Goal: Task Accomplishment & Management: Manage account settings

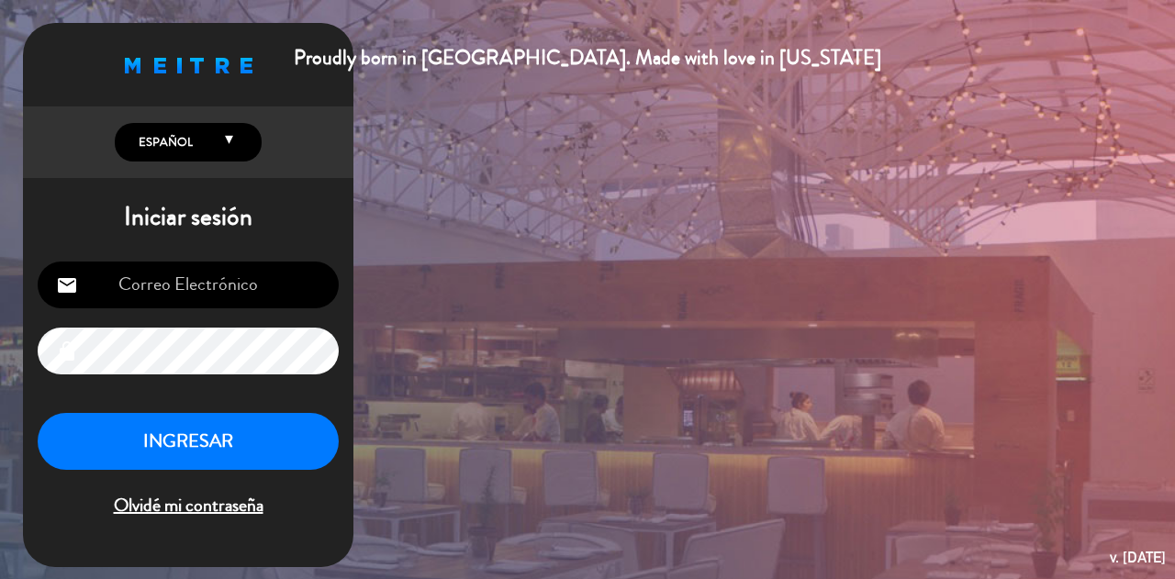
type input "[EMAIL_ADDRESS][DOMAIN_NAME]"
click at [198, 466] on button "INGRESAR" at bounding box center [188, 442] width 301 height 58
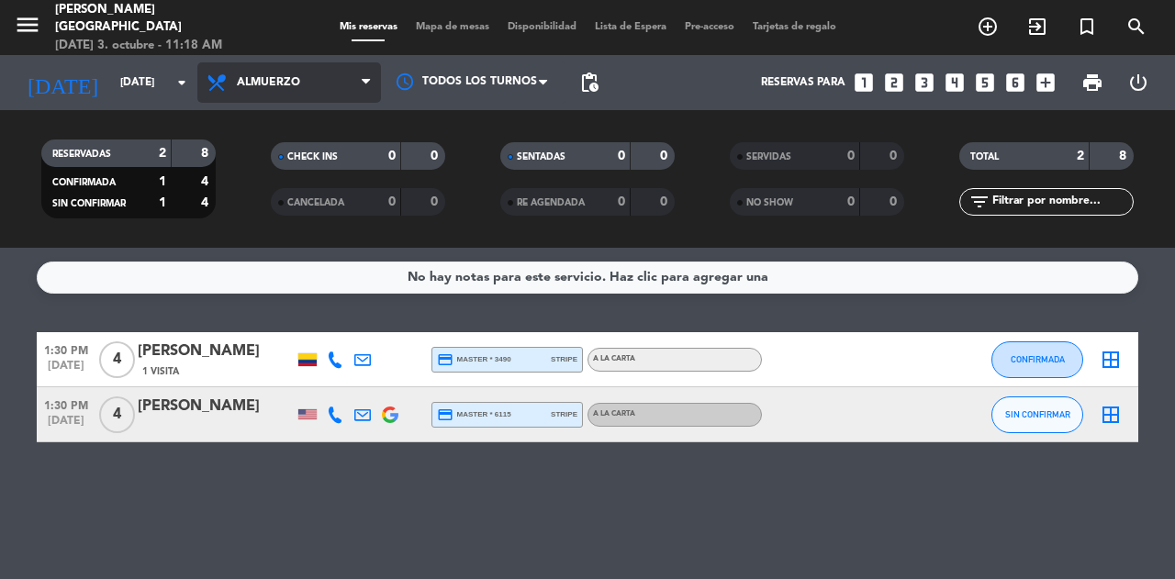
click at [275, 102] on span "Almuerzo" at bounding box center [289, 82] width 184 height 40
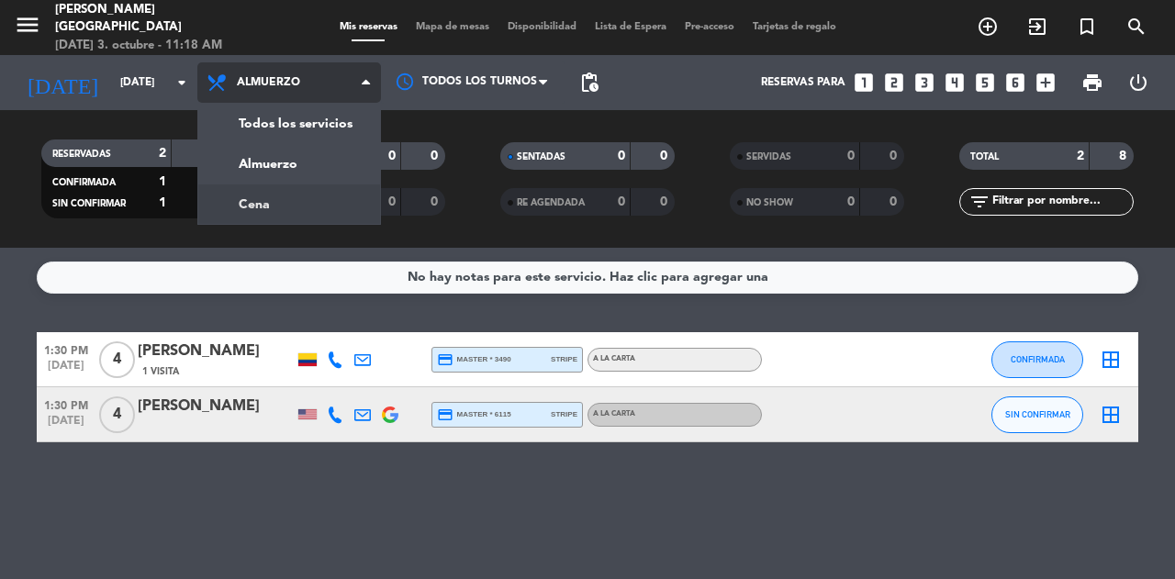
click at [297, 196] on div "menu [PERSON_NAME] [GEOGRAPHIC_DATA] [DATE] 3. octubre - 11:18 AM Mis reservas …" at bounding box center [587, 124] width 1175 height 248
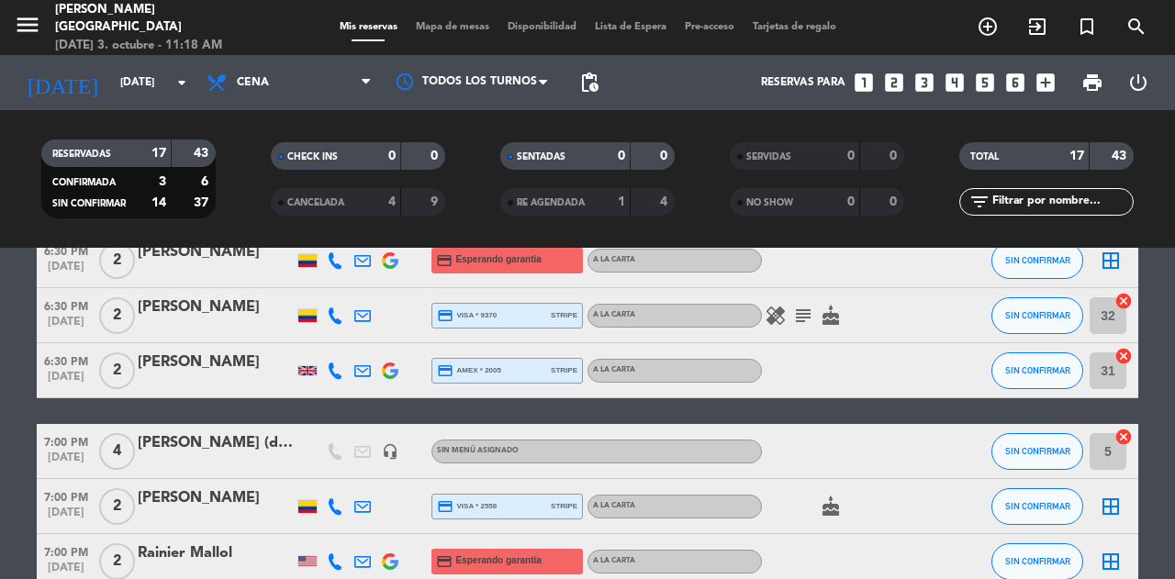
scroll to position [70, 0]
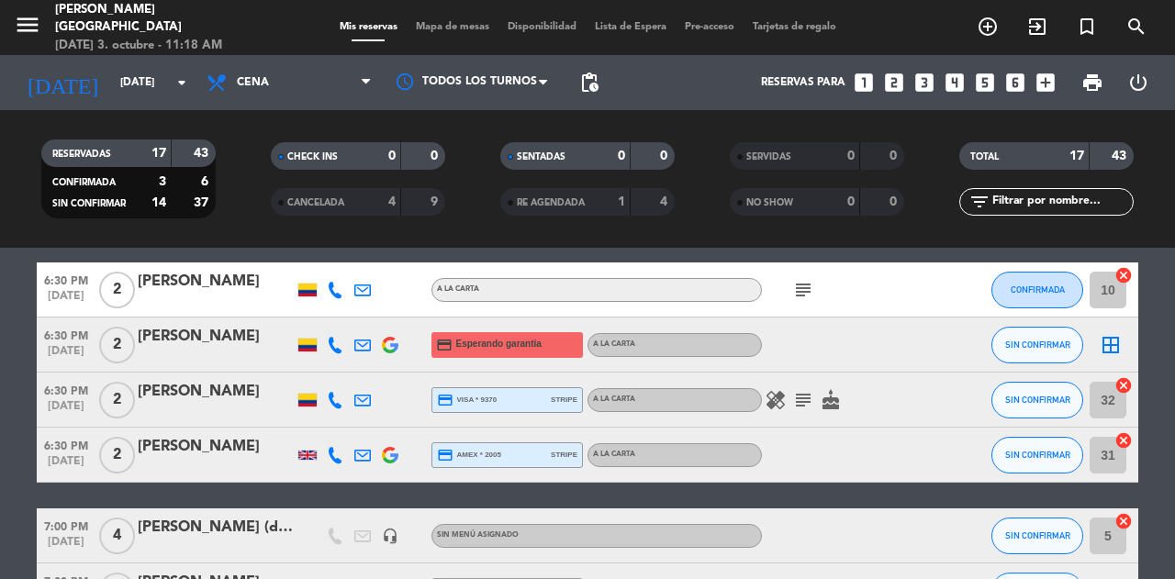
click at [327, 340] on icon at bounding box center [335, 345] width 17 height 17
click at [327, 313] on span "Copiar" at bounding box center [317, 314] width 39 height 19
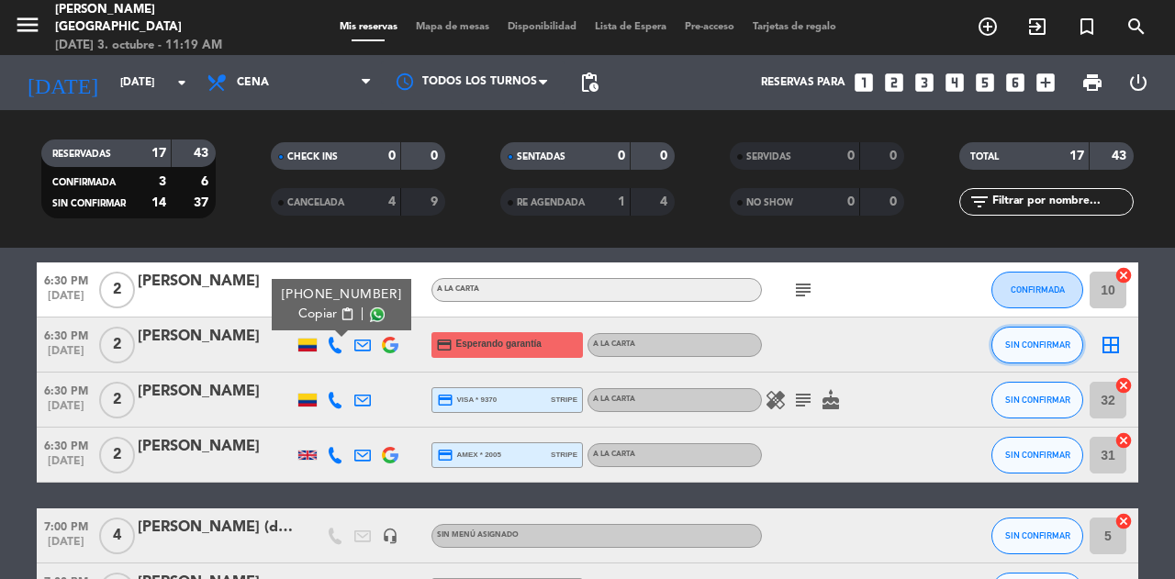
click at [1029, 349] on span "SIN CONFIRMAR" at bounding box center [1037, 345] width 65 height 10
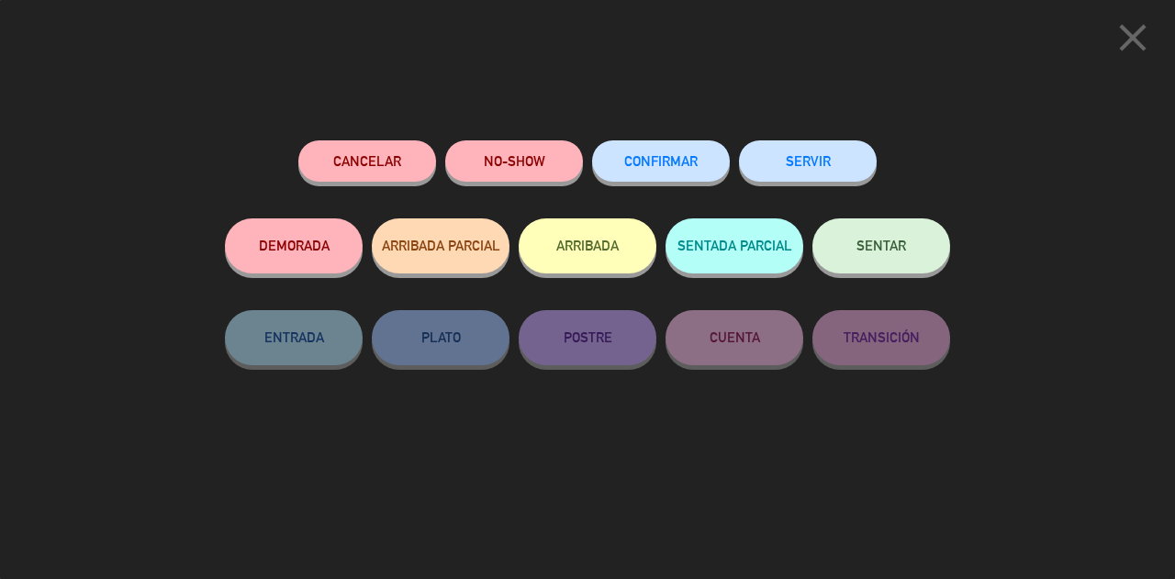
click at [410, 155] on button "Cancelar" at bounding box center [367, 160] width 138 height 41
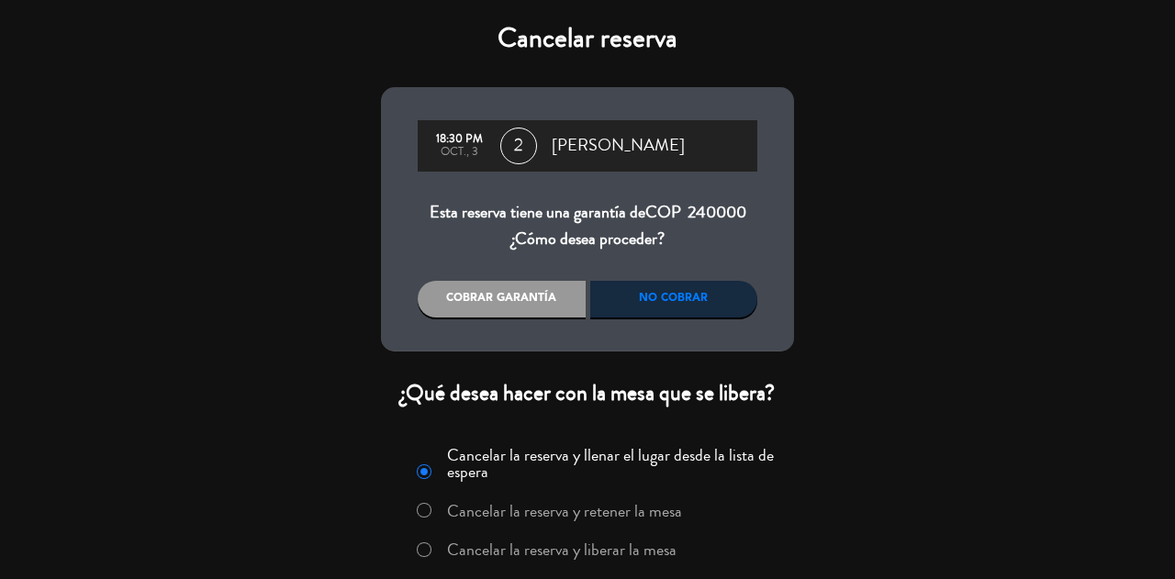
scroll to position [68, 0]
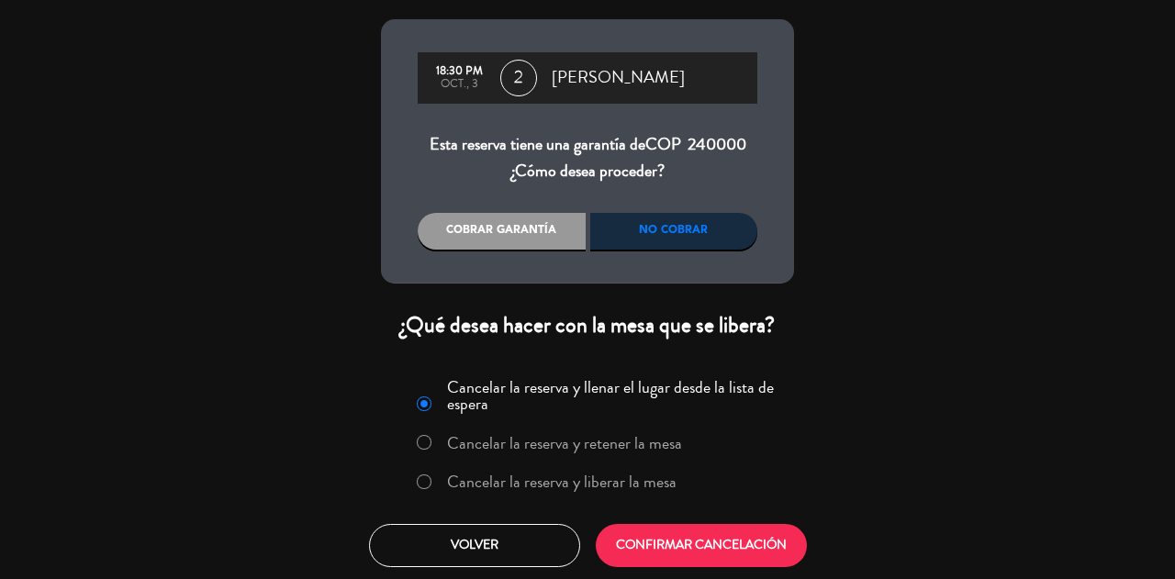
click at [1038, 156] on div "Cancelar reserva 18:30 PM oct., 3 2 [PERSON_NAME] Esta reserva tiene una garant…" at bounding box center [587, 289] width 1175 height 579
click at [491, 524] on button "Volver" at bounding box center [474, 545] width 211 height 43
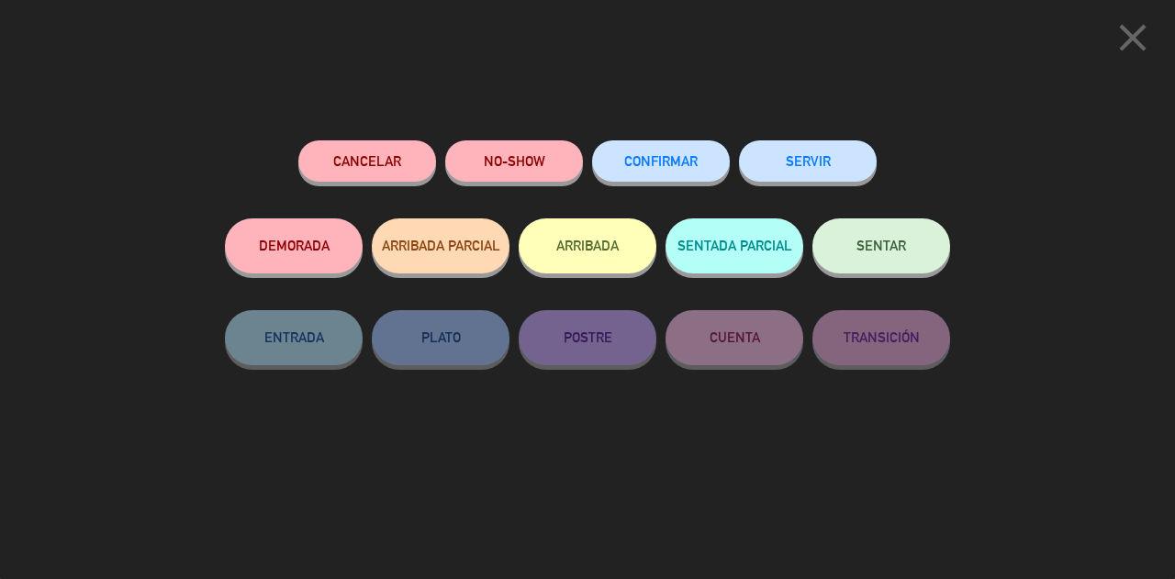
click at [1138, 23] on icon "close" at bounding box center [1133, 38] width 46 height 46
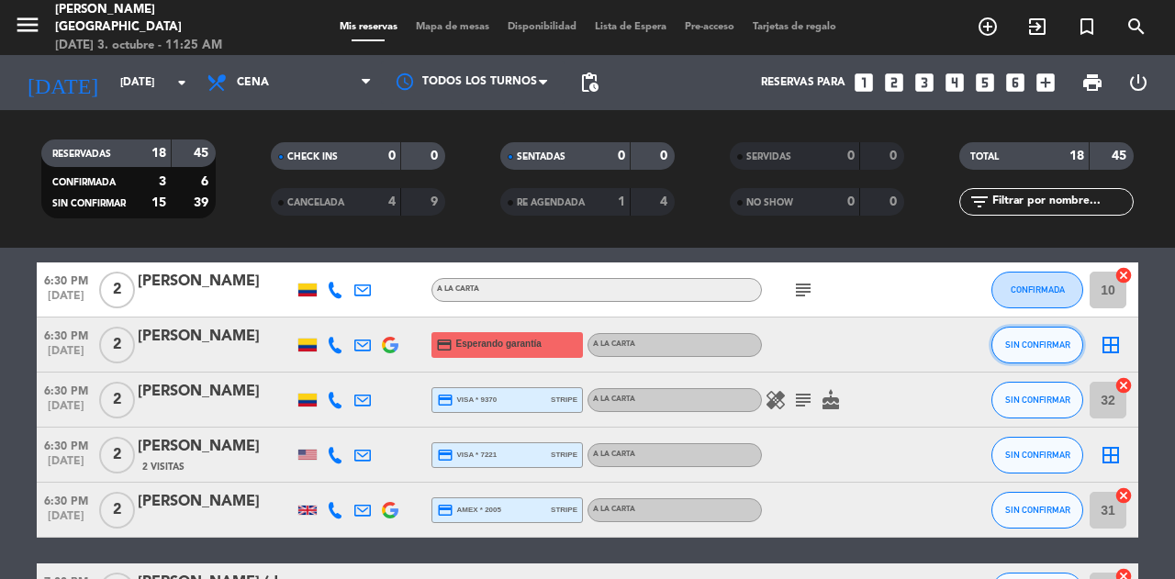
click at [1024, 356] on button "SIN CONFIRMAR" at bounding box center [1038, 345] width 92 height 37
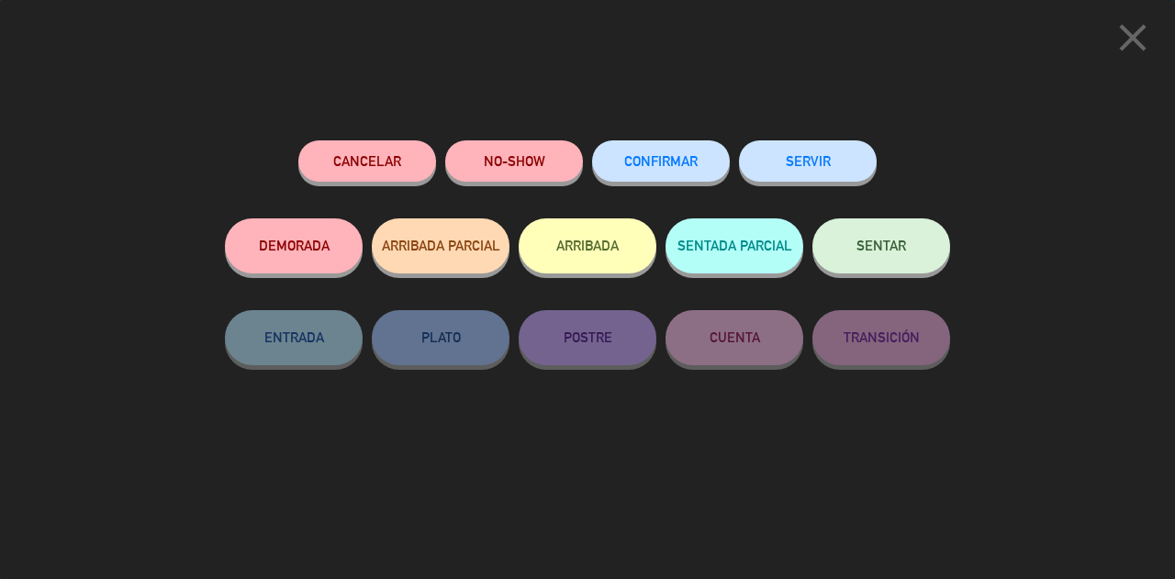
drag, startPoint x: 473, startPoint y: 155, endPoint x: 361, endPoint y: 166, distance: 112.6
click at [361, 174] on div "Cancelar NO-SHOW CONFIRMAR SERVIR" at bounding box center [587, 179] width 725 height 78
click at [362, 164] on button "Cancelar" at bounding box center [367, 160] width 138 height 41
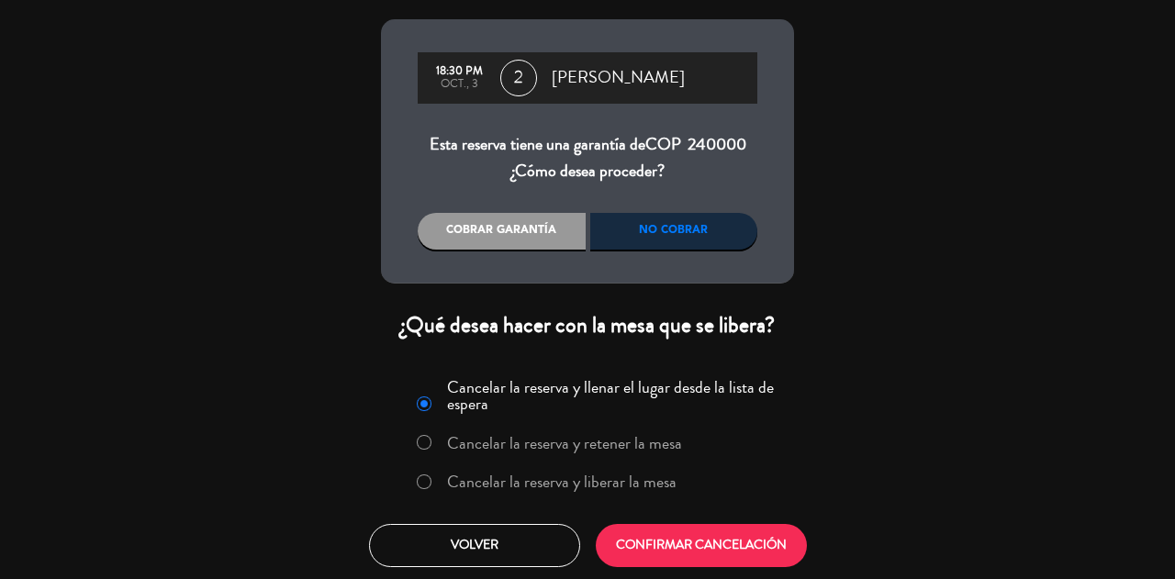
drag, startPoint x: 617, startPoint y: 484, endPoint x: 659, endPoint y: 517, distance: 53.6
click at [617, 485] on label "Cancelar la reserva y liberar la mesa" at bounding box center [562, 482] width 230 height 17
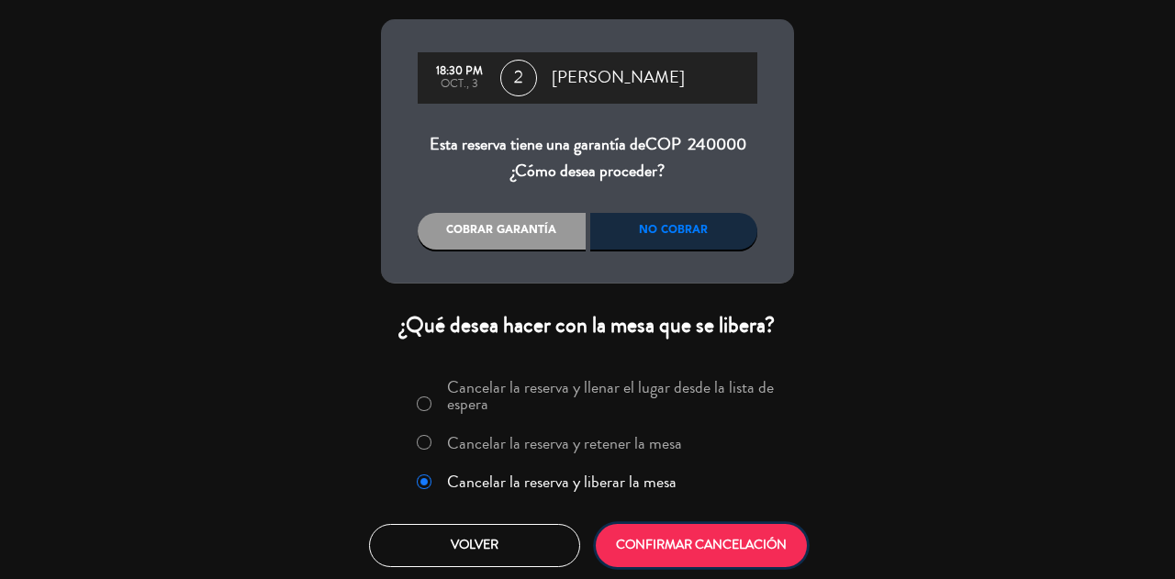
click at [683, 544] on button "CONFIRMAR CANCELACIÓN" at bounding box center [701, 545] width 211 height 43
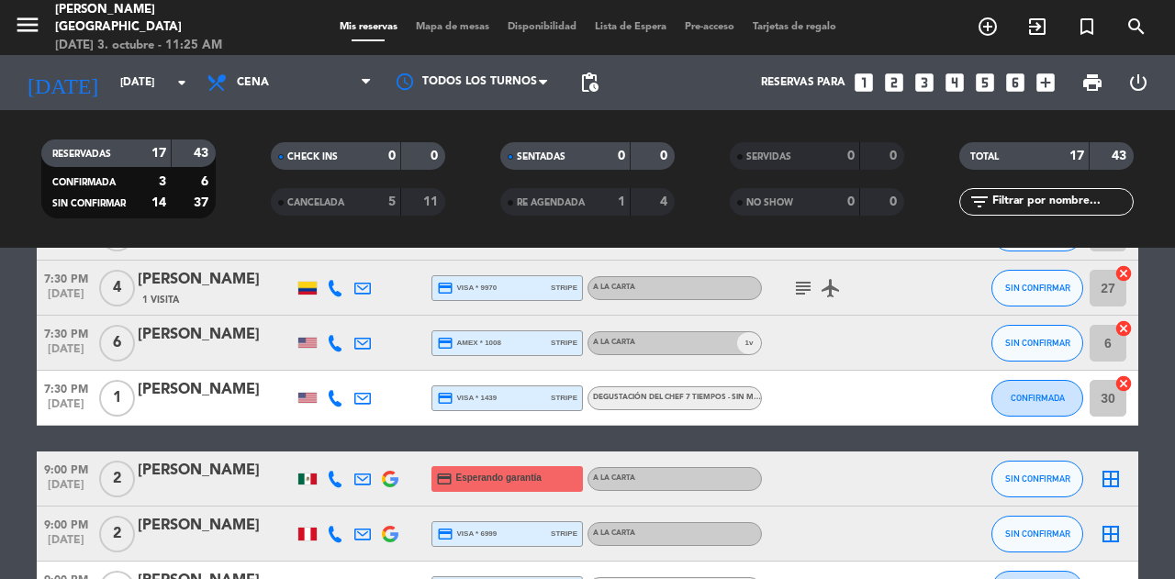
scroll to position [858, 0]
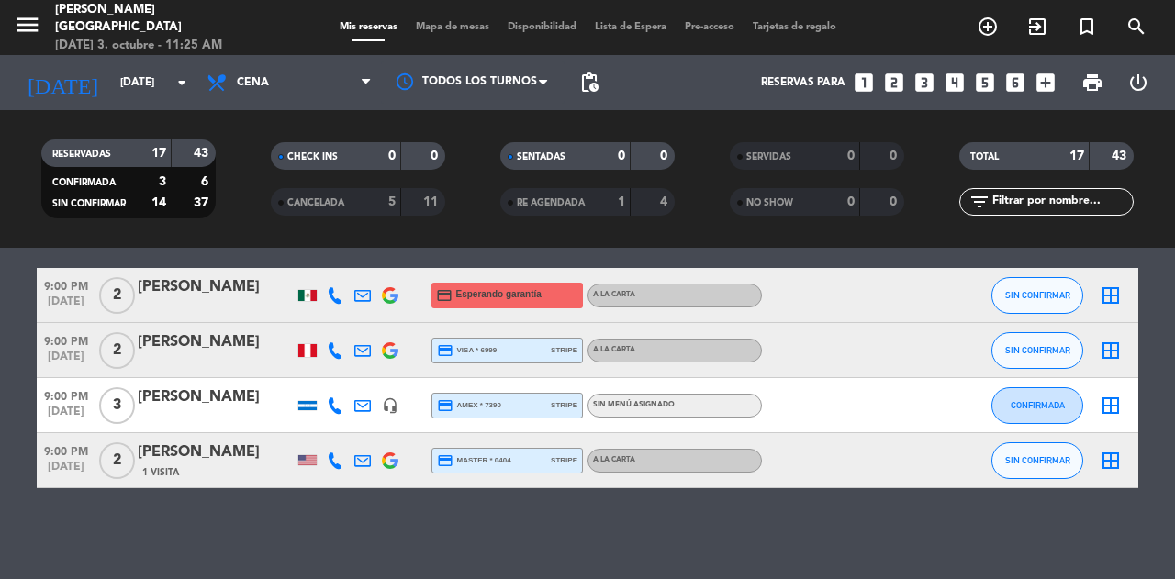
click at [334, 294] on icon at bounding box center [335, 295] width 17 height 17
click at [332, 265] on button "Copiar content_paste" at bounding box center [325, 264] width 56 height 19
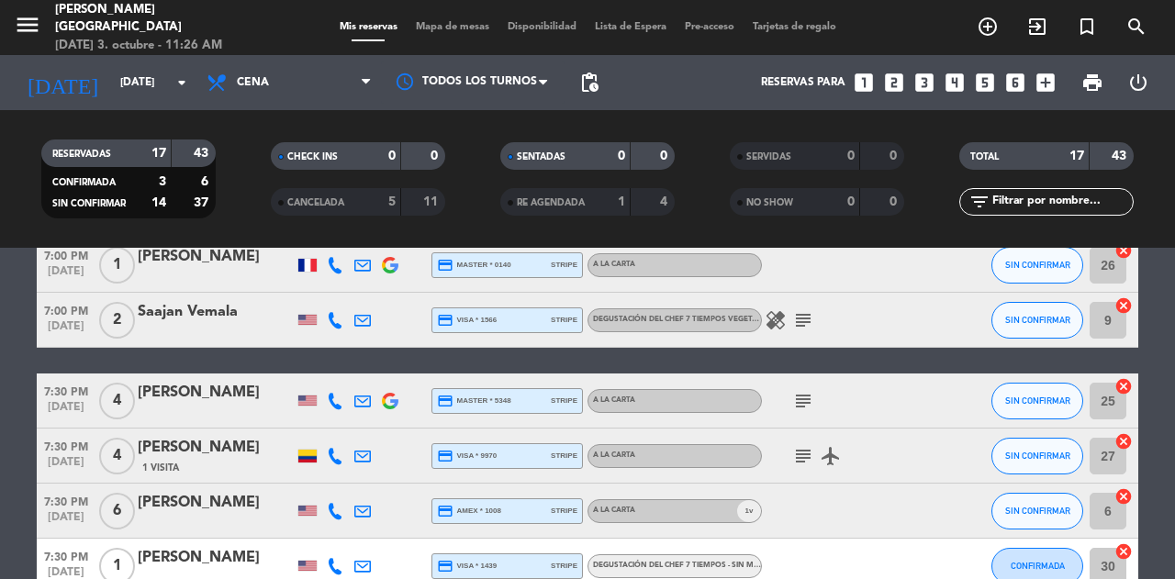
scroll to position [398, 0]
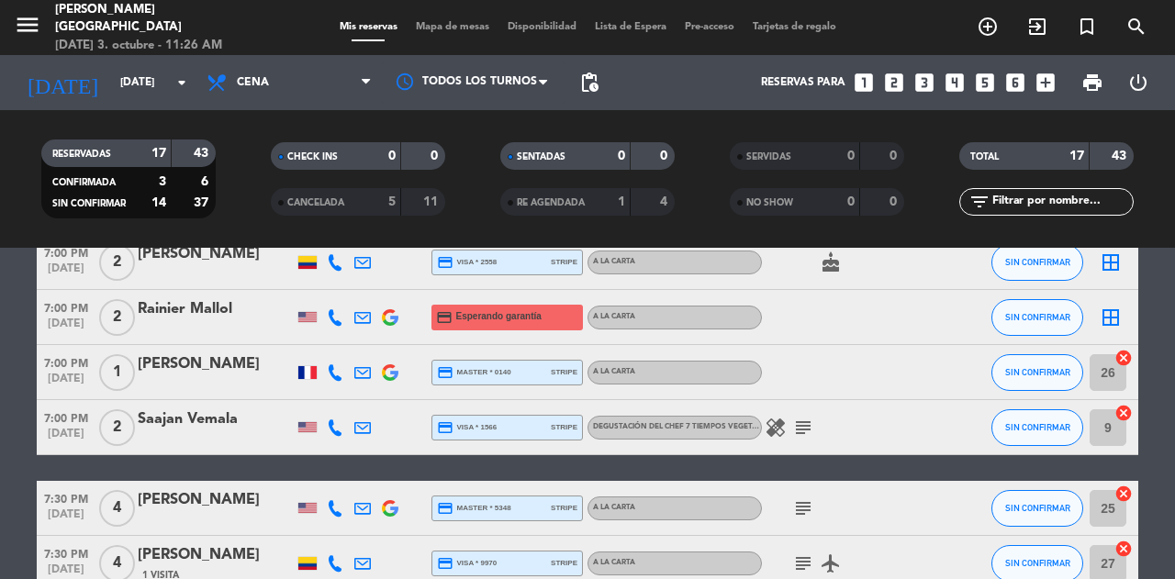
click at [353, 322] on div at bounding box center [363, 317] width 28 height 54
click at [343, 319] on div at bounding box center [335, 317] width 28 height 54
click at [337, 317] on icon at bounding box center [335, 317] width 17 height 17
click at [340, 293] on button "Copiar content_paste" at bounding box center [327, 286] width 56 height 19
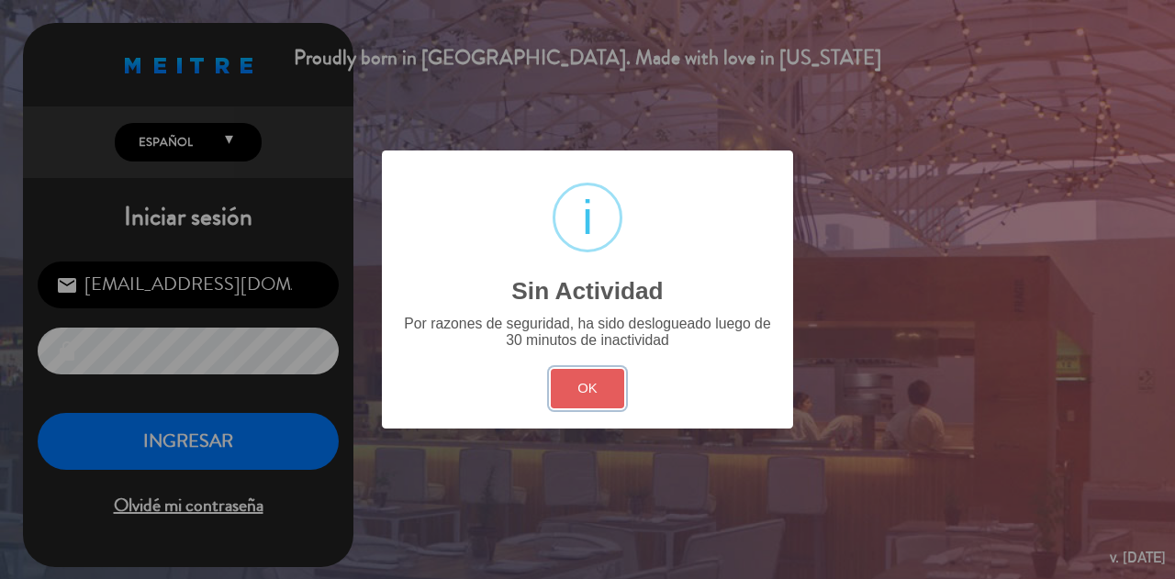
click at [586, 405] on button "OK" at bounding box center [588, 388] width 74 height 39
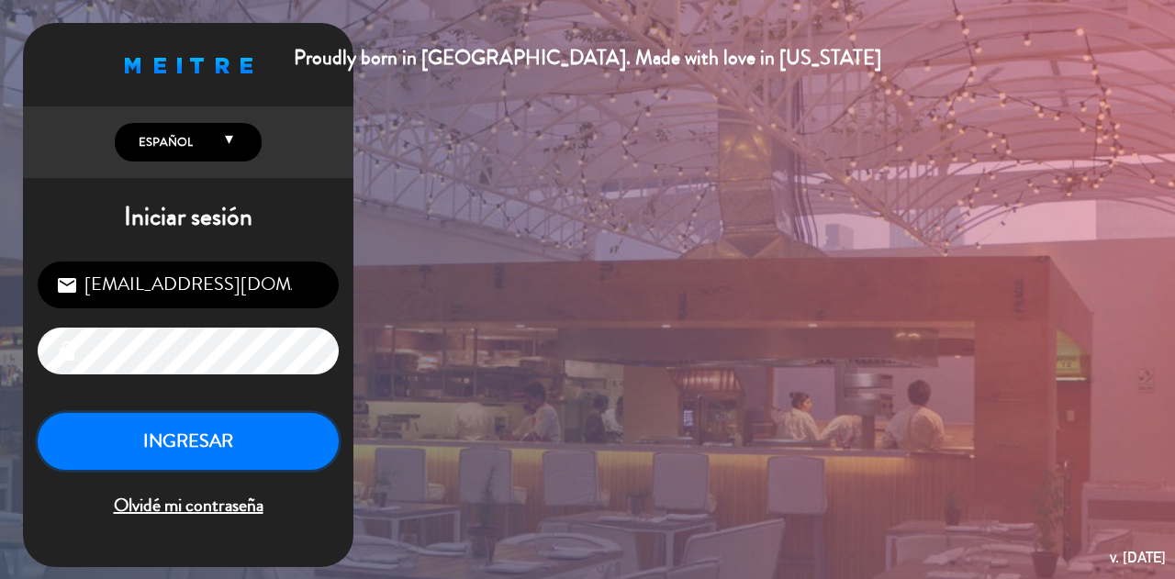
click at [274, 447] on button "INGRESAR" at bounding box center [188, 442] width 301 height 58
